Goal: Information Seeking & Learning: Learn about a topic

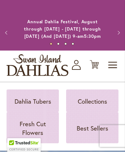
scroll to position [5466, 0]
